Goal: Information Seeking & Learning: Learn about a topic

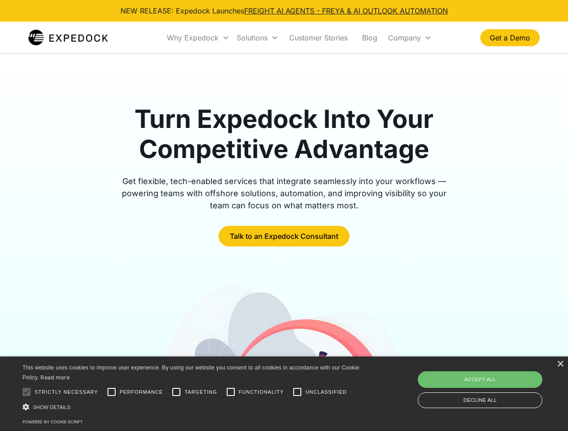
click at [198, 38] on div "Why Expedock" at bounding box center [193, 37] width 52 height 9
click at [257, 38] on div "Solutions" at bounding box center [251, 37] width 31 height 9
click at [409, 38] on div "Company" at bounding box center [404, 37] width 33 height 9
click at [27, 392] on div at bounding box center [27, 392] width 18 height 18
click at [111, 392] on input "Performance" at bounding box center [111, 392] width 18 height 18
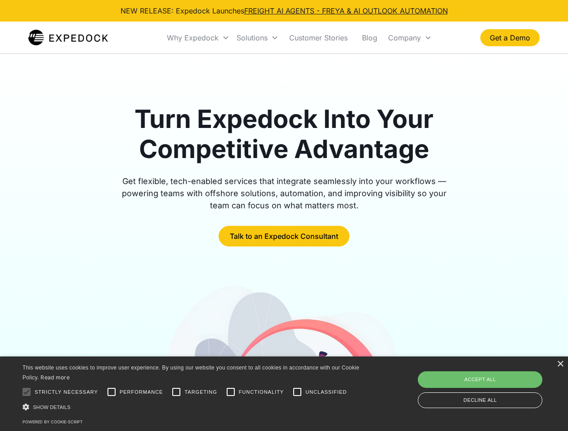
checkbox input "true"
click at [176, 392] on input "Targeting" at bounding box center [176, 392] width 18 height 18
checkbox input "true"
click at [231, 392] on input "Functionality" at bounding box center [231, 392] width 18 height 18
checkbox input "true"
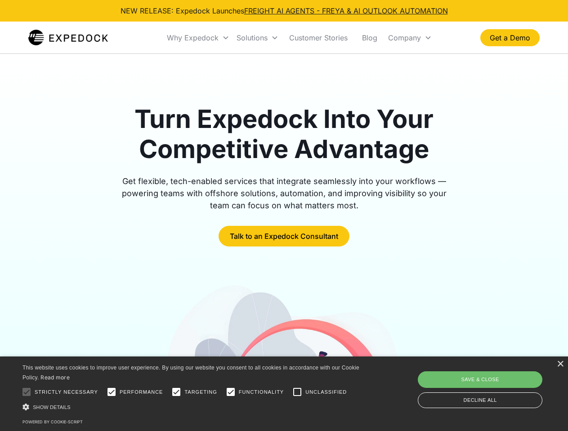
click at [297, 392] on input "Unclassified" at bounding box center [297, 392] width 18 height 18
checkbox input "true"
click at [192, 407] on div "Show details Hide details" at bounding box center [192, 407] width 340 height 9
